Goal: Register for event/course

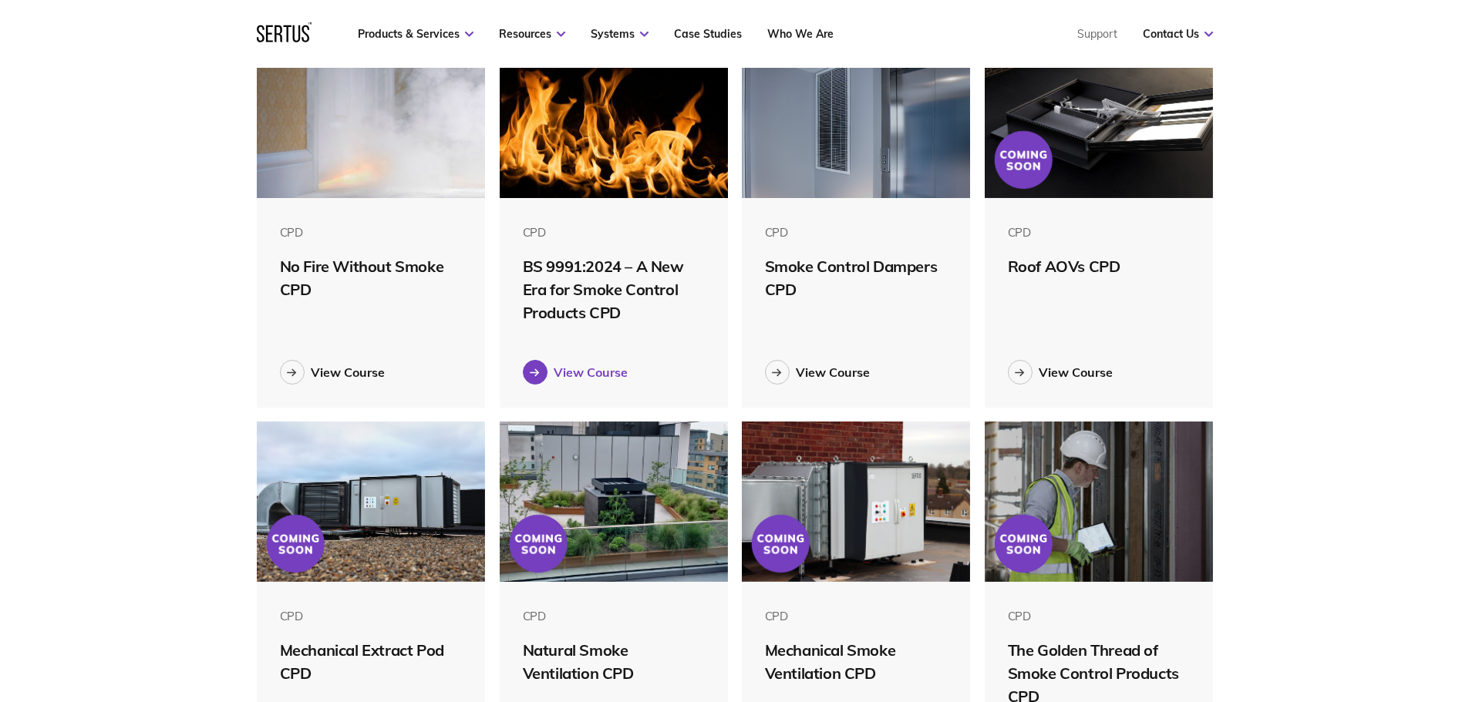
click at [626, 363] on link "View Course" at bounding box center [614, 372] width 183 height 25
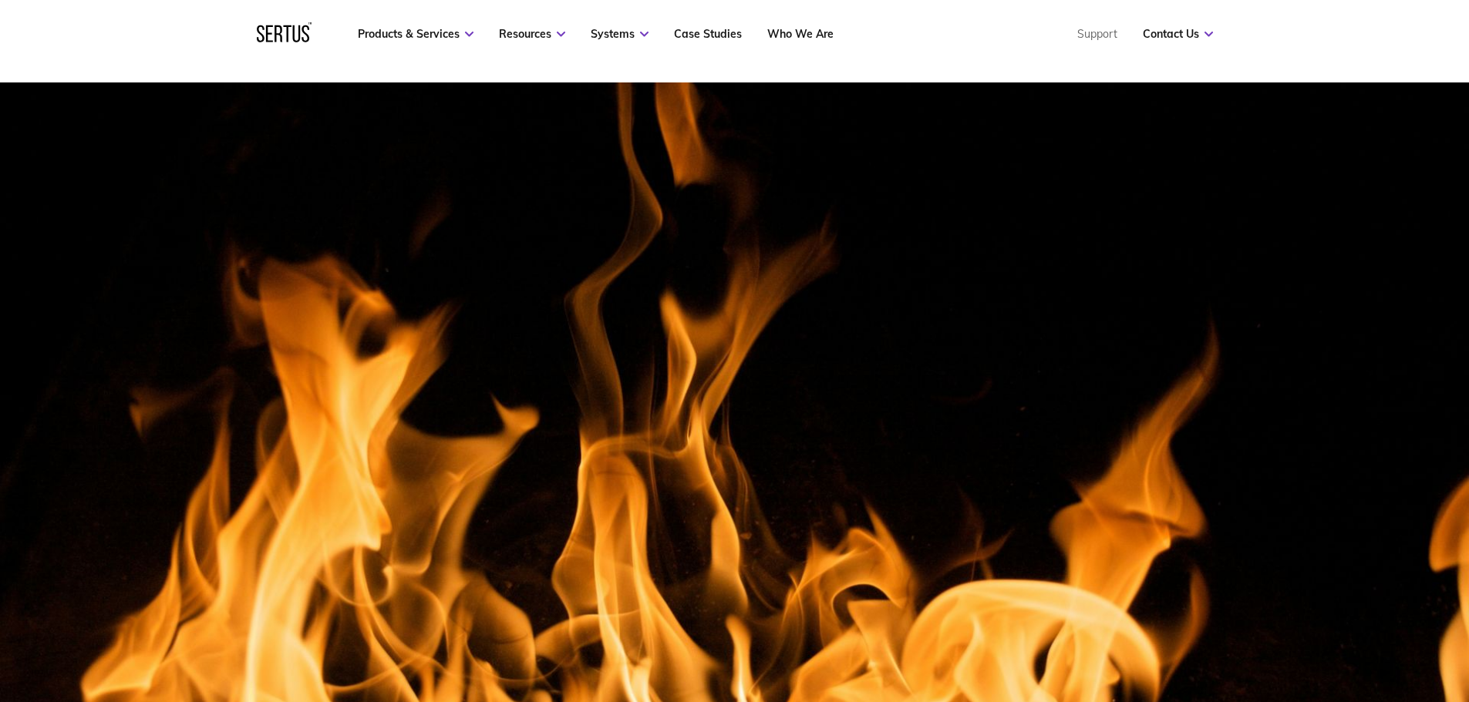
scroll to position [154, 0]
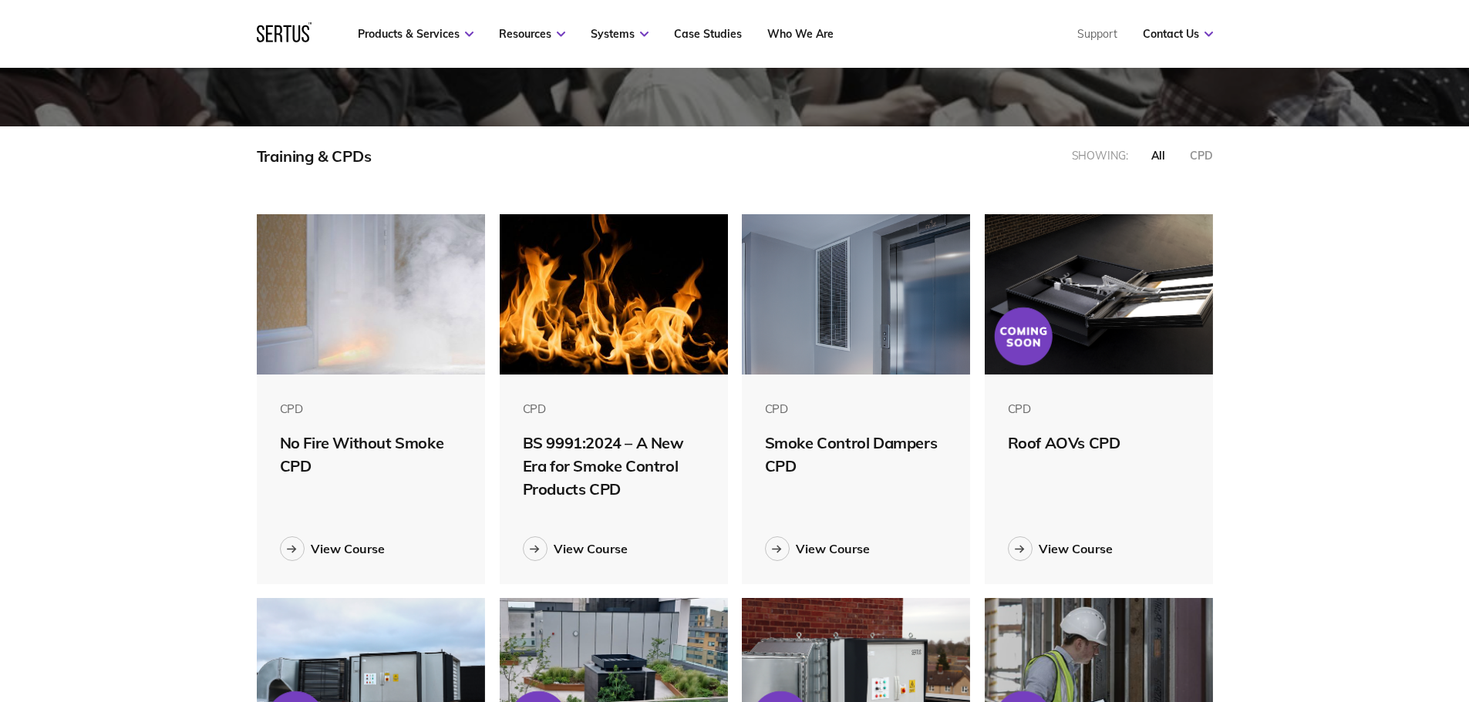
scroll to position [308, 0]
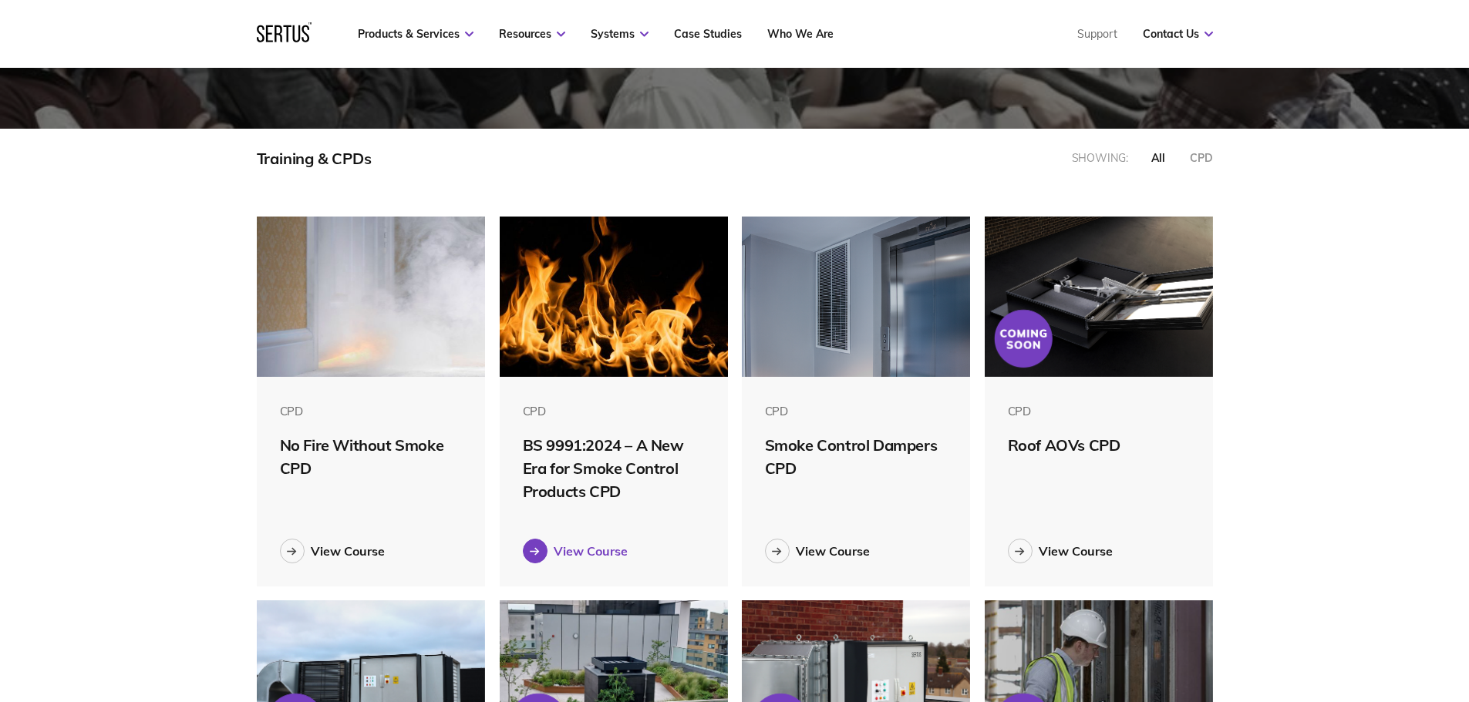
click at [568, 551] on div "View Course" at bounding box center [591, 551] width 74 height 15
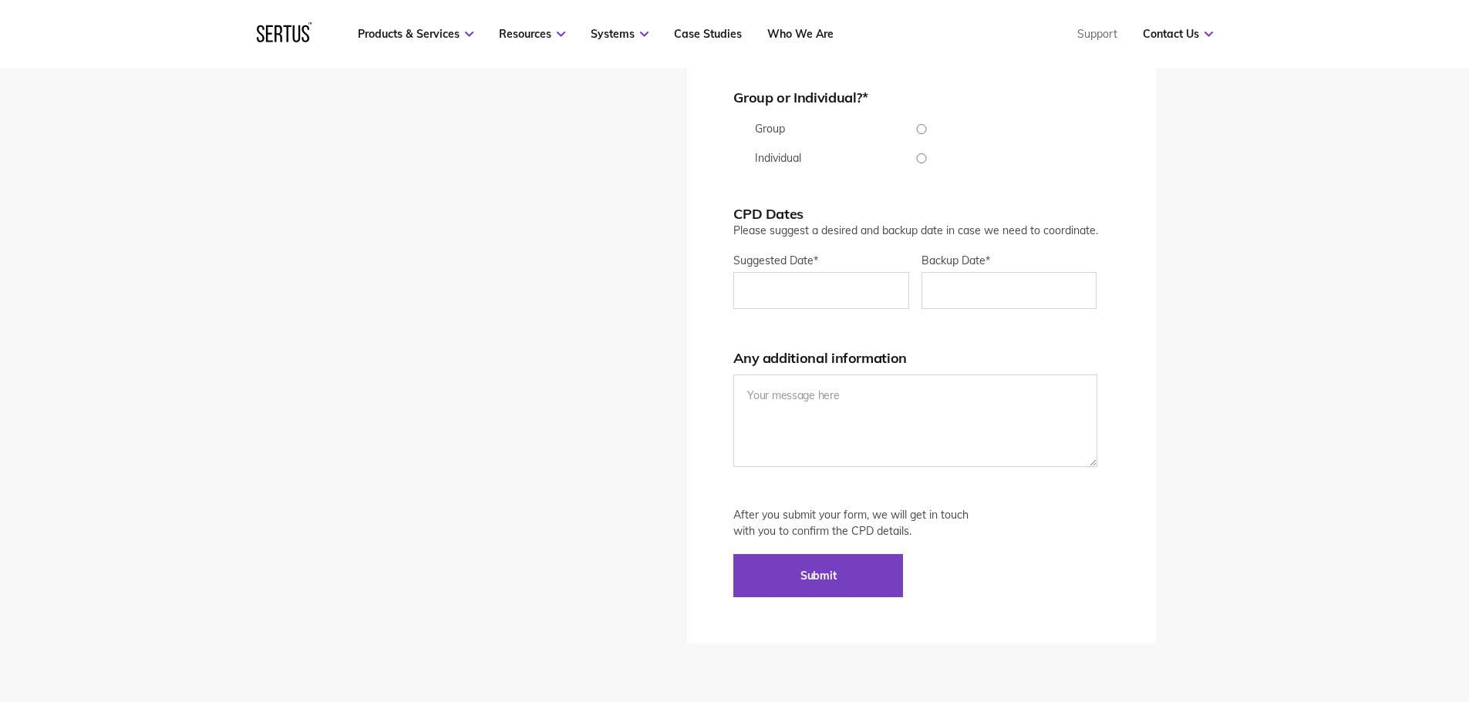
scroll to position [3624, 0]
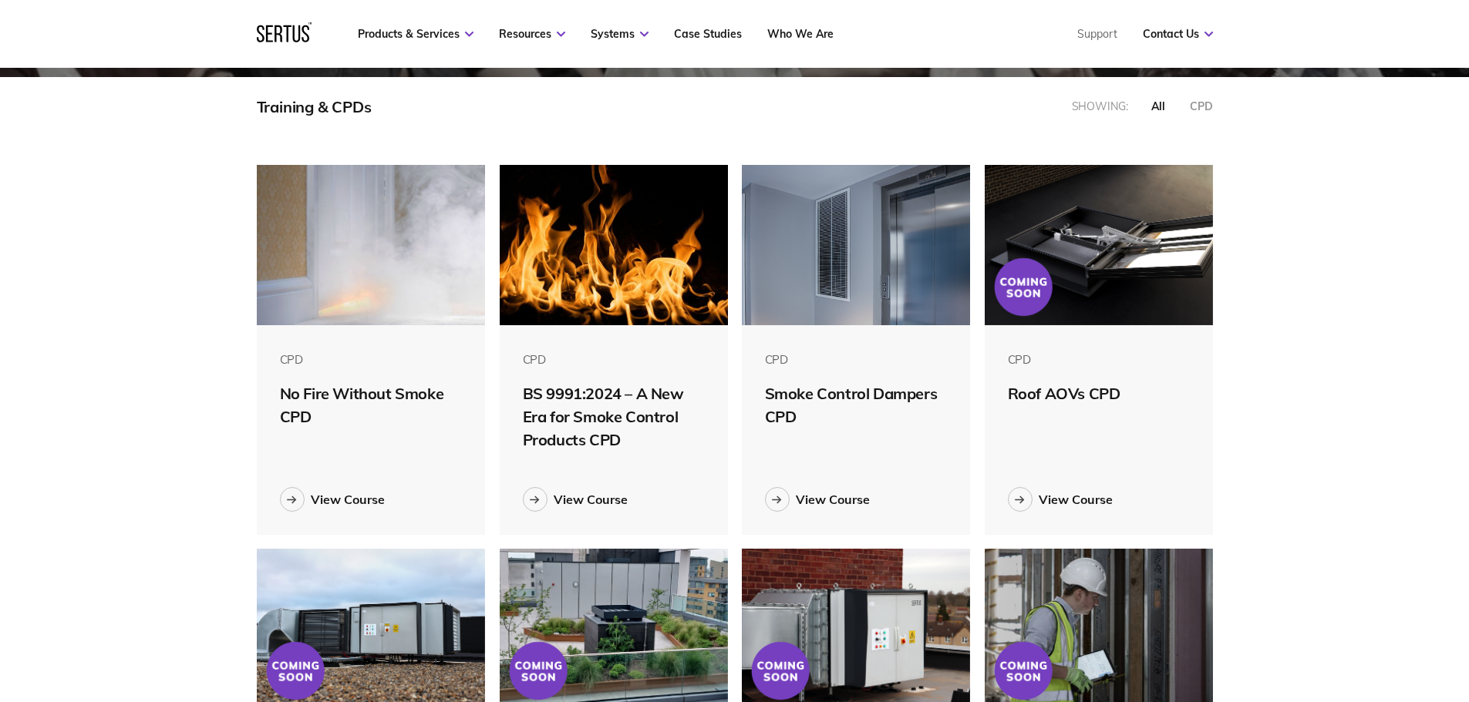
scroll to position [463, 0]
